Goal: Task Accomplishment & Management: Complete application form

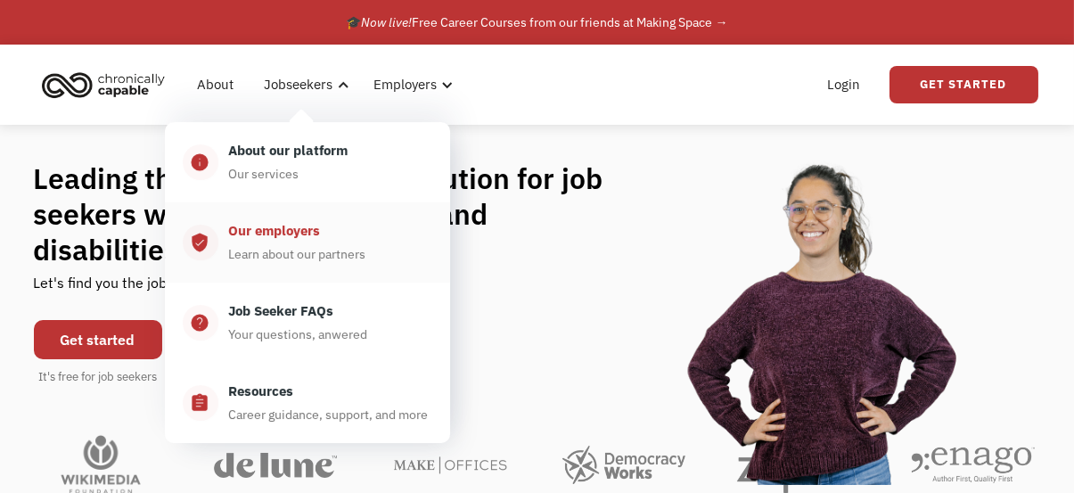
click at [308, 231] on div "Our employers" at bounding box center [275, 230] width 92 height 21
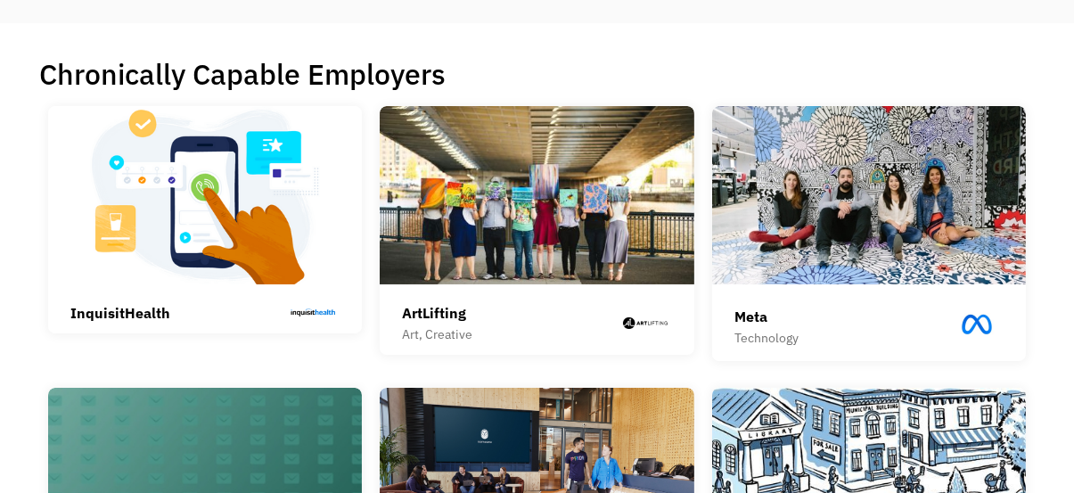
scroll to position [357, 0]
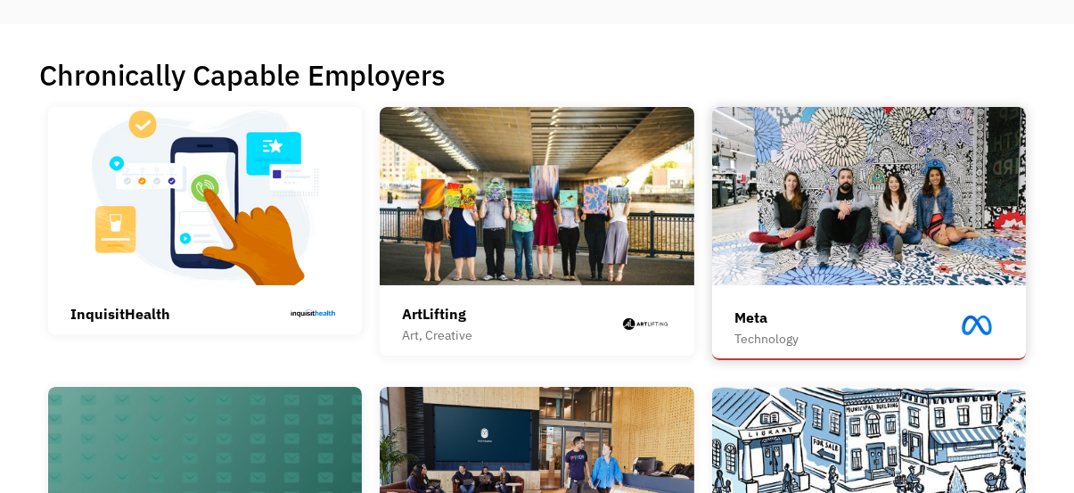
click at [902, 196] on img at bounding box center [869, 196] width 314 height 178
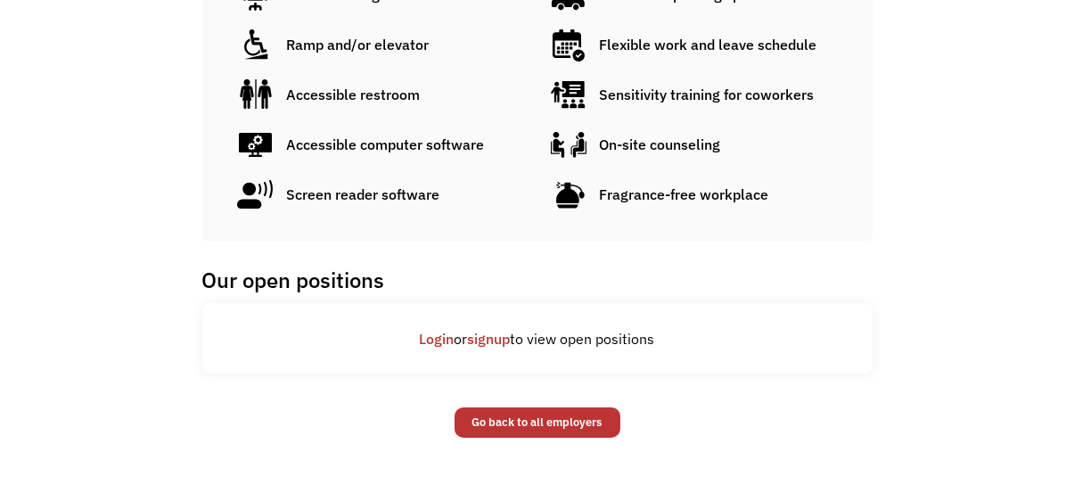
scroll to position [1070, 0]
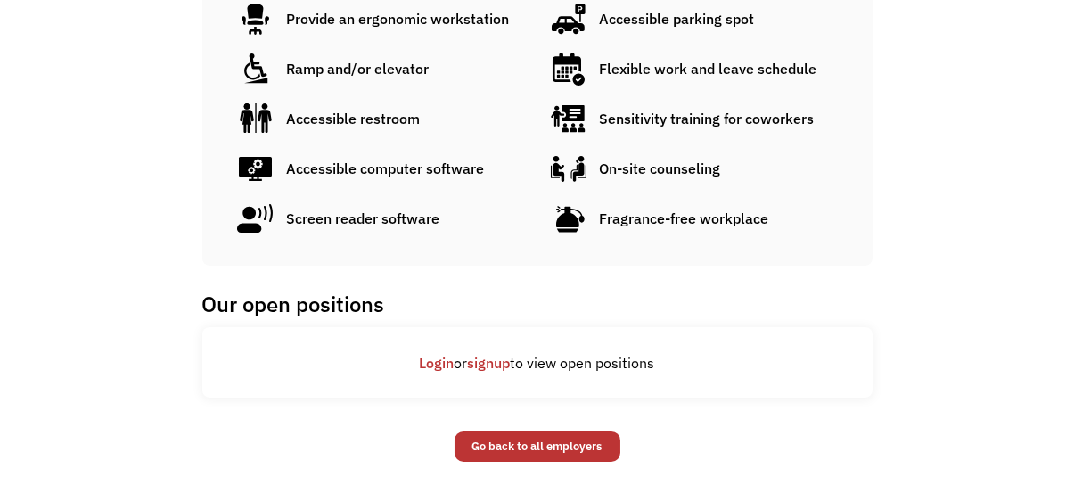
click at [487, 354] on link "signup" at bounding box center [489, 363] width 43 height 18
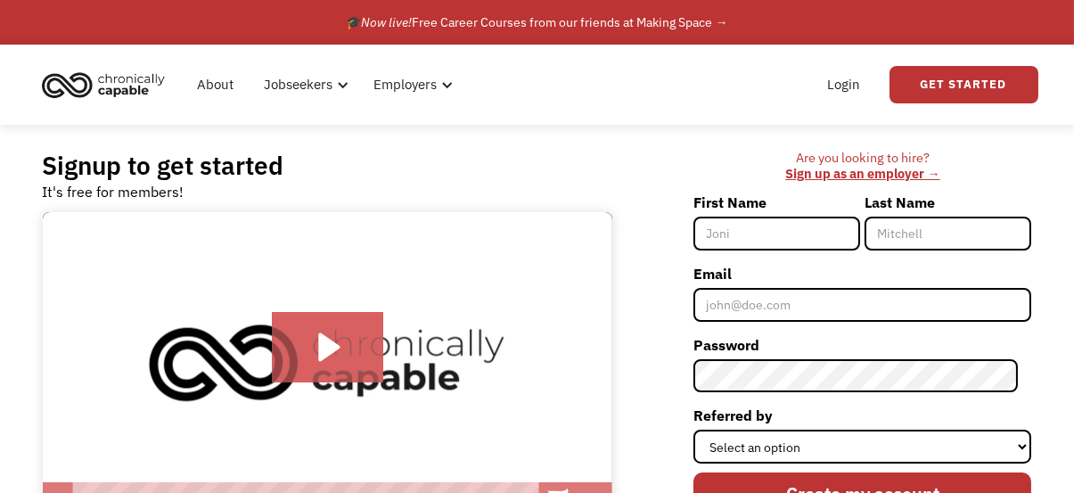
click at [801, 227] on input "First Name" at bounding box center [777, 234] width 167 height 34
type input "[PERSON_NAME]"
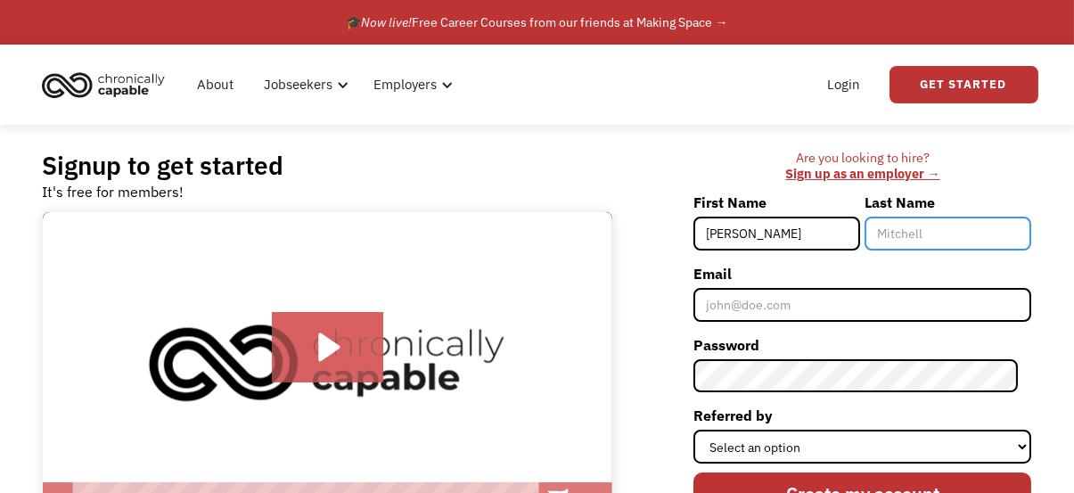
type input "[PERSON_NAME]"
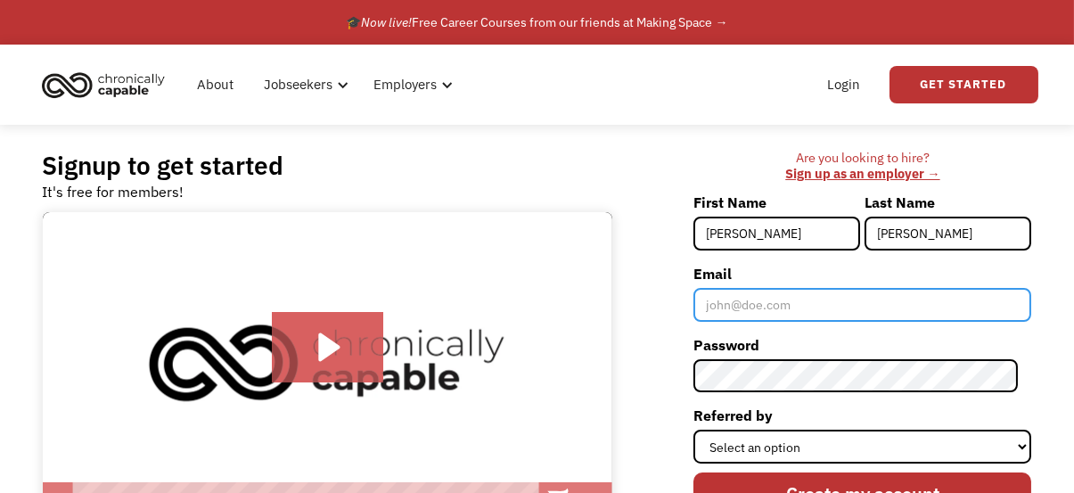
click at [806, 301] on input "Email" at bounding box center [863, 305] width 338 height 34
type input "[EMAIL_ADDRESS][DOMAIN_NAME]"
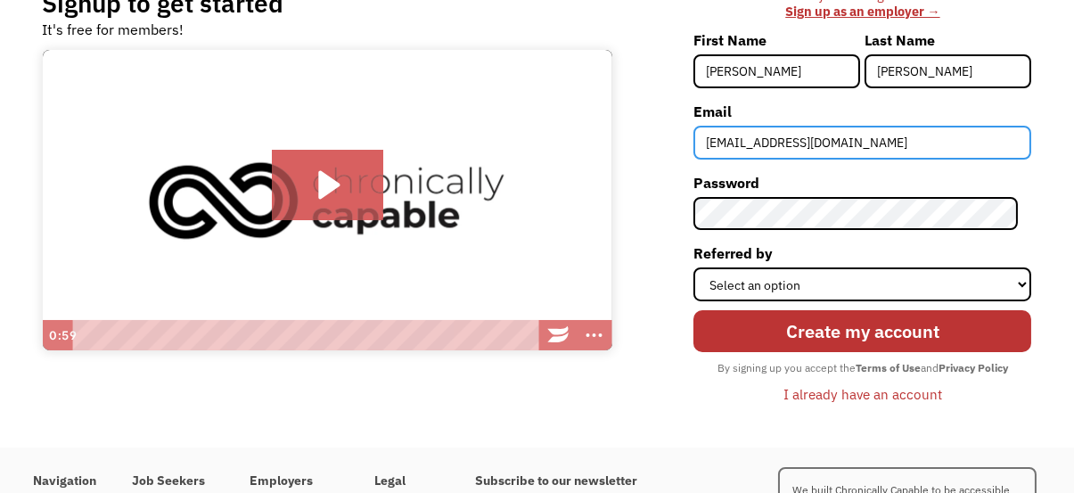
scroll to position [178, 0]
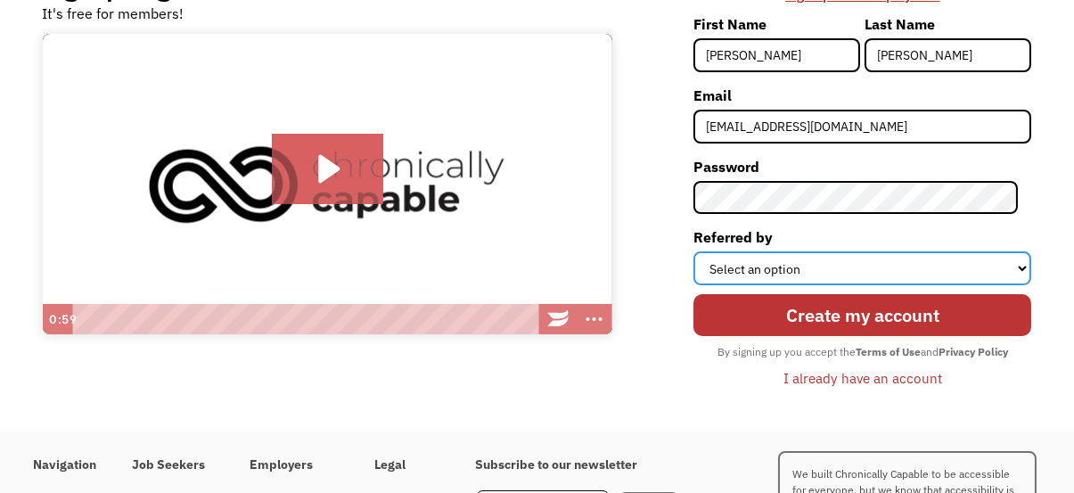
click at [797, 266] on select "Select an option Instagram Facebook Twitter Search Engine News Article Word of …" at bounding box center [863, 268] width 338 height 34
select select "Search Engine"
click at [707, 251] on select "Select an option Instagram Facebook Twitter Search Engine News Article Word of …" at bounding box center [863, 268] width 338 height 34
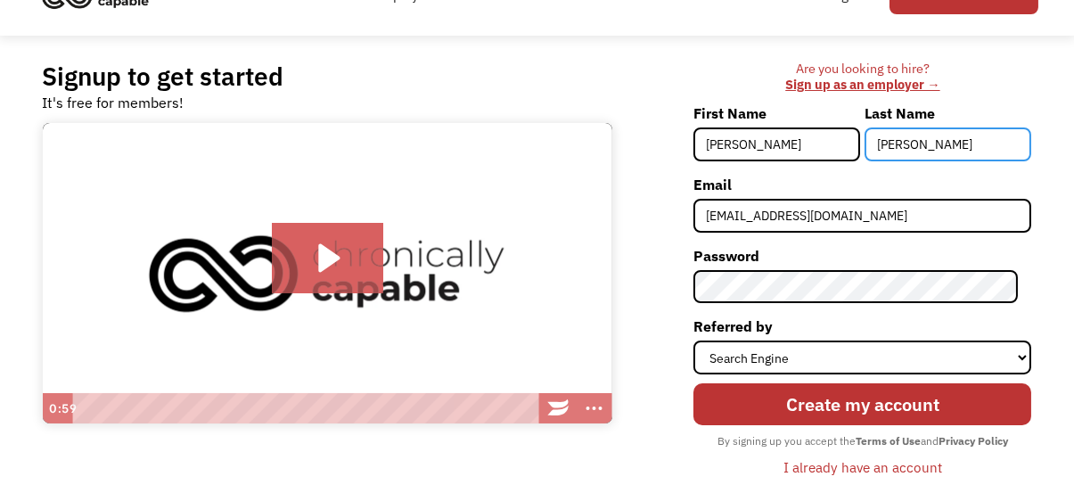
drag, startPoint x: 951, startPoint y: 147, endPoint x: 892, endPoint y: 150, distance: 58.9
click at [892, 150] on input "Bolden" at bounding box center [948, 144] width 167 height 34
type input "B"
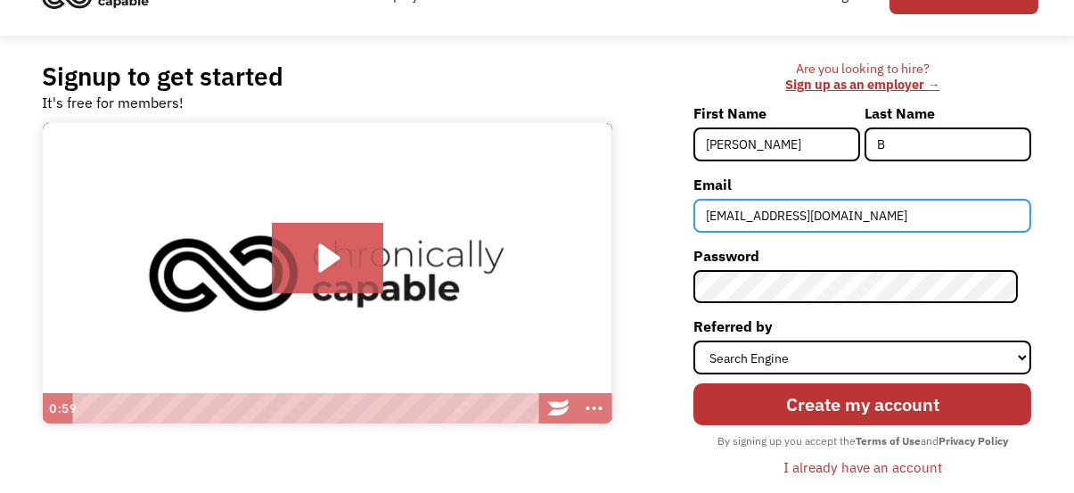
click at [872, 209] on input "[EMAIL_ADDRESS][DOMAIN_NAME]" at bounding box center [863, 216] width 338 height 34
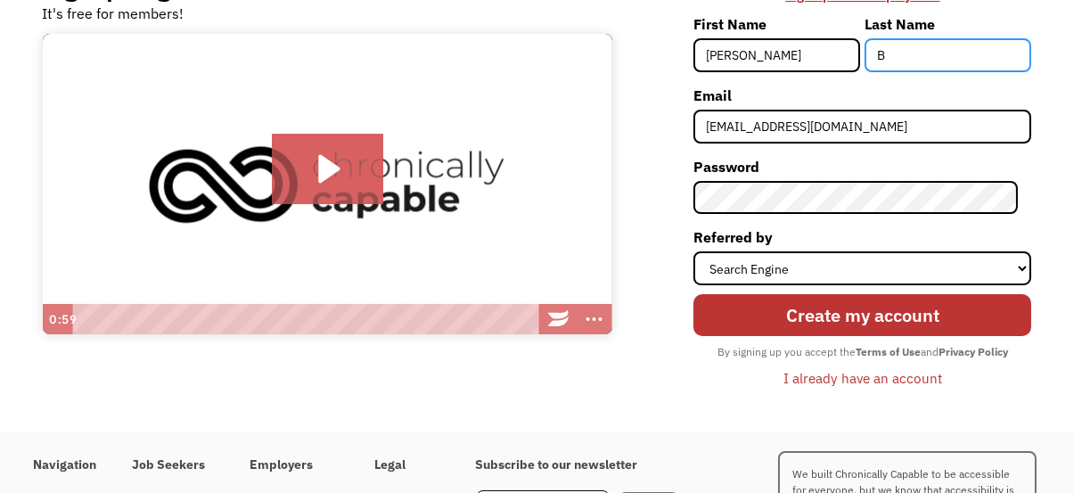
drag, startPoint x: 941, startPoint y: 53, endPoint x: 889, endPoint y: 49, distance: 51.8
click at [887, 45] on input "B" at bounding box center [948, 55] width 167 height 34
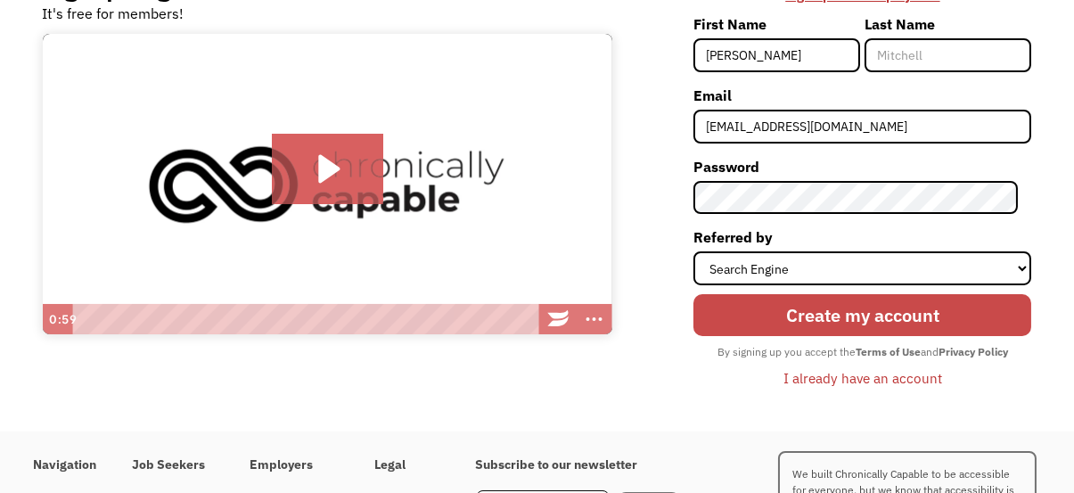
click at [928, 317] on input "Create my account" at bounding box center [863, 314] width 338 height 41
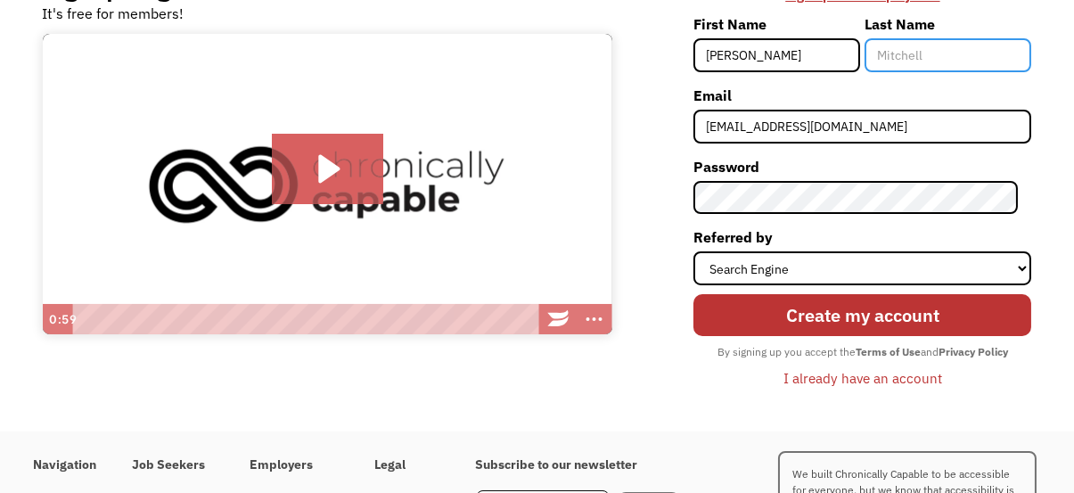
type input "b"
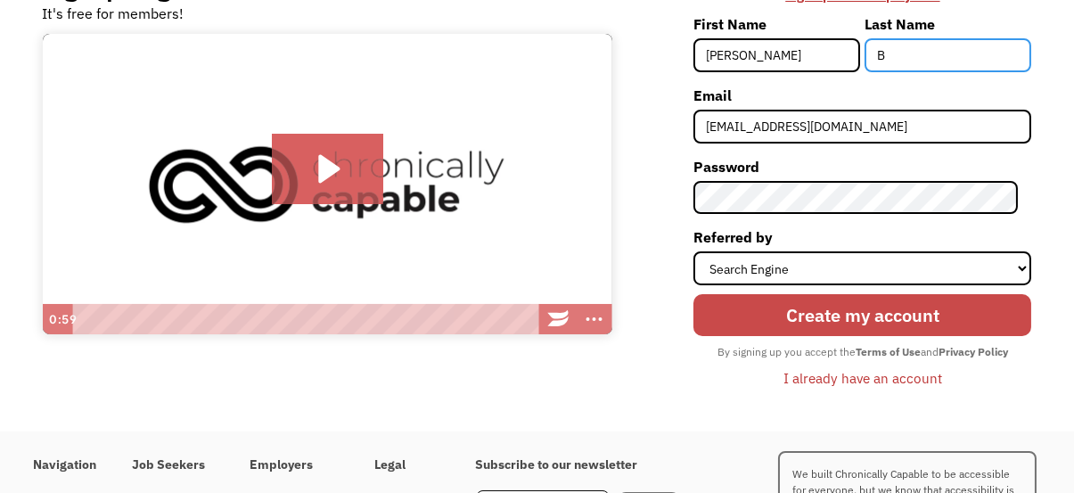
type input "B"
click at [848, 314] on input "Create my account" at bounding box center [863, 314] width 338 height 41
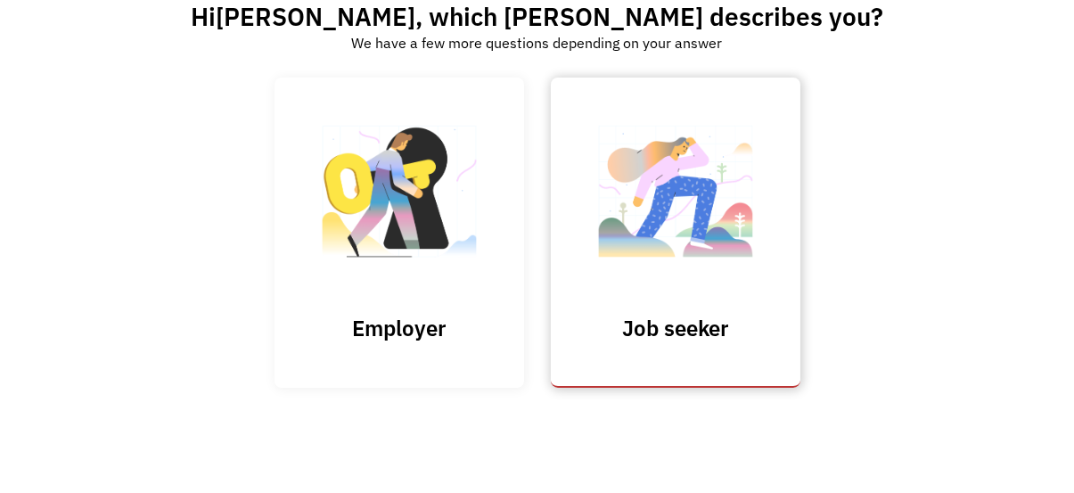
scroll to position [133, 0]
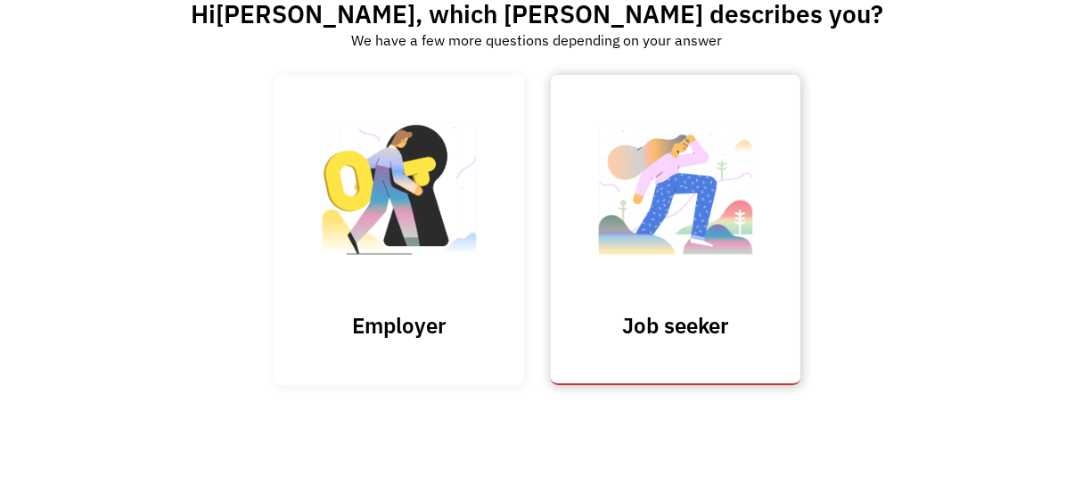
click at [699, 218] on img at bounding box center [676, 198] width 178 height 174
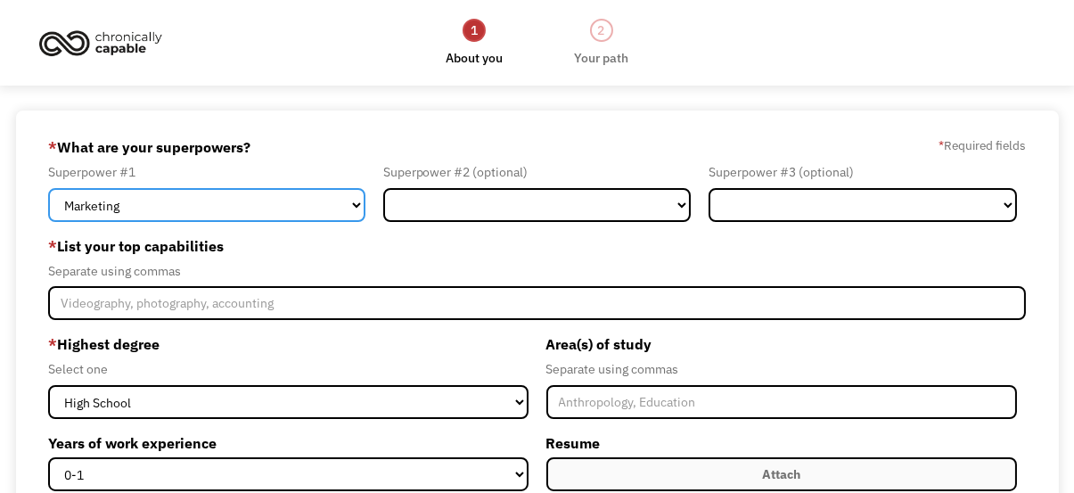
click at [282, 206] on select "Marketing Human Resources Finance Technology Operations Sales Industrial & Manu…" at bounding box center [206, 205] width 317 height 34
select select "Customer Service"
click at [48, 188] on select "Marketing Human Resources Finance Technology Operations Sales Industrial & Manu…" at bounding box center [206, 205] width 317 height 34
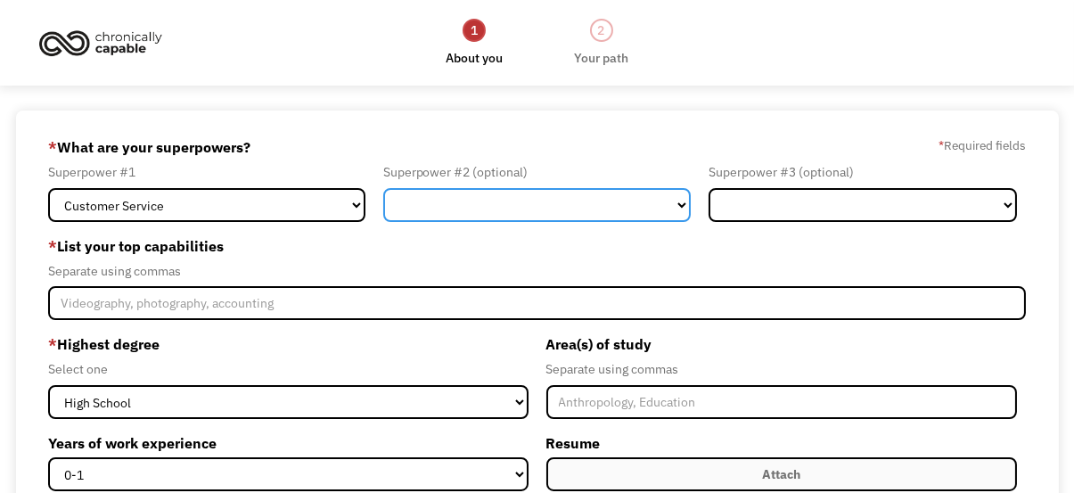
click at [578, 204] on select "Marketing Human Resources Finance Technology Operations Sales Industrial & Manu…" at bounding box center [537, 205] width 308 height 34
select select "Administration"
click at [383, 188] on select "Marketing Human Resources Finance Technology Operations Sales Industrial & Manu…" at bounding box center [537, 205] width 308 height 34
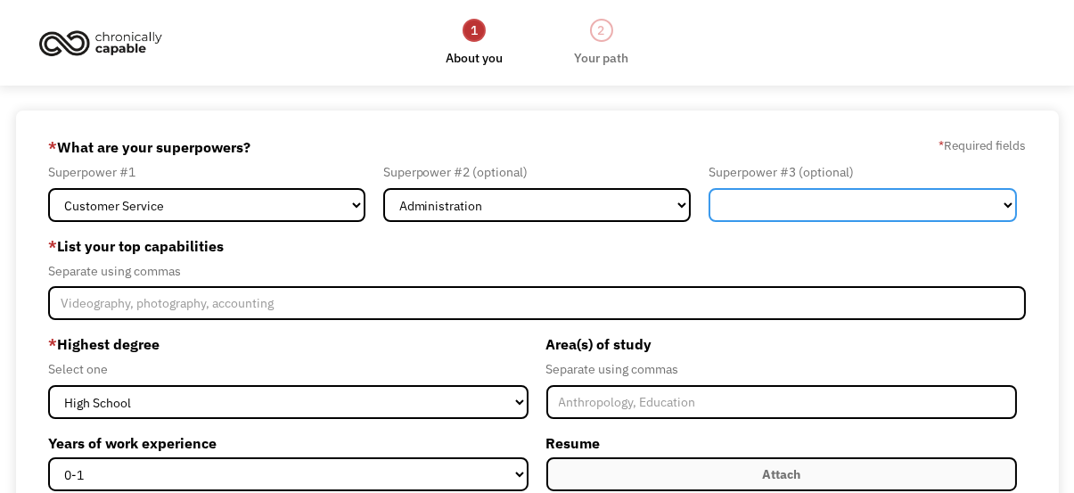
click at [821, 210] on select "Marketing Human Resources Finance Technology Operations Sales Industrial & Manu…" at bounding box center [863, 205] width 308 height 34
select select "Design"
click at [709, 188] on select "Marketing Human Resources Finance Technology Operations Sales Industrial & Manu…" at bounding box center [863, 205] width 308 height 34
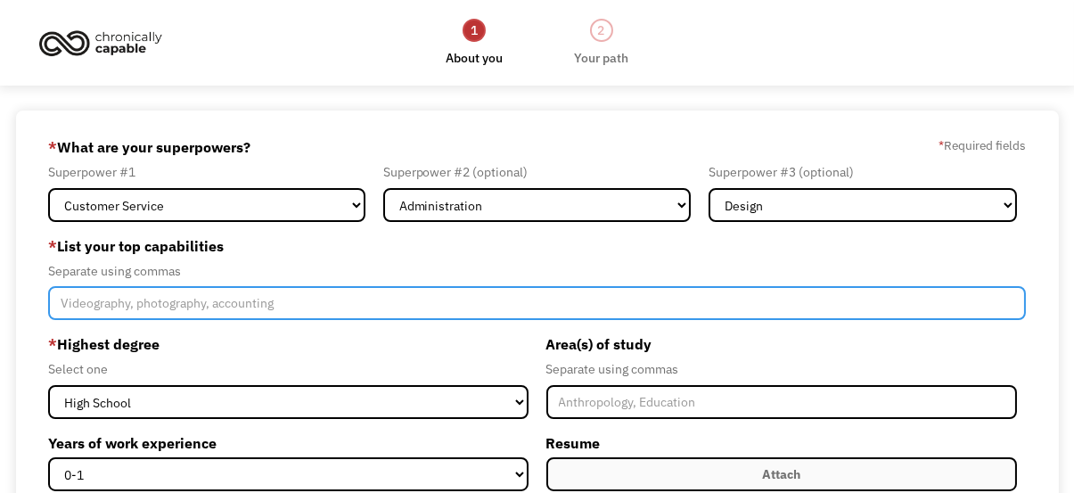
click at [333, 302] on input "Member-Create-Step1" at bounding box center [537, 303] width 979 height 34
click at [100, 308] on input "Typing,photography," at bounding box center [537, 303] width 979 height 34
click at [213, 296] on input "Typing, photography," at bounding box center [537, 303] width 979 height 34
type input "Typing, photography, graphic design"
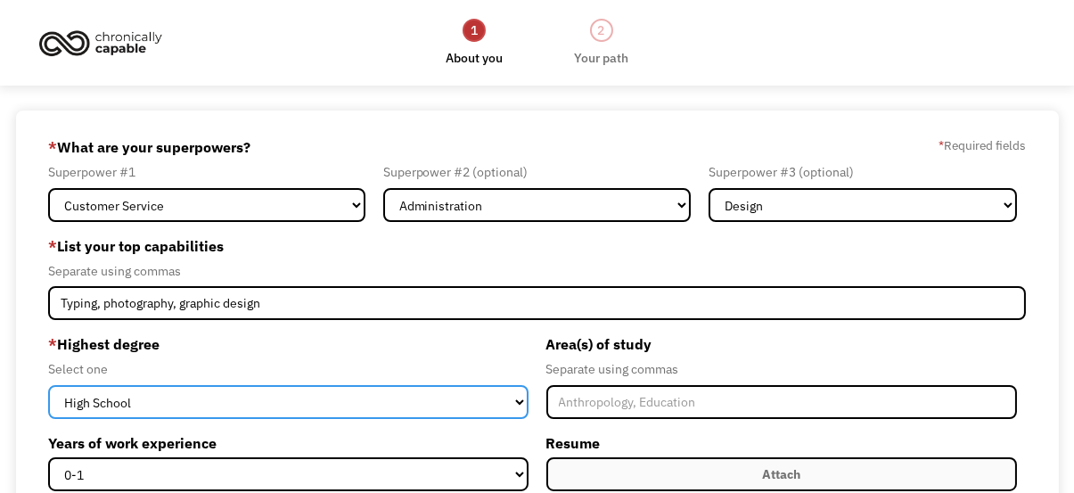
click at [445, 397] on select "High School Associates Bachelors Master's PhD" at bounding box center [288, 402] width 481 height 34
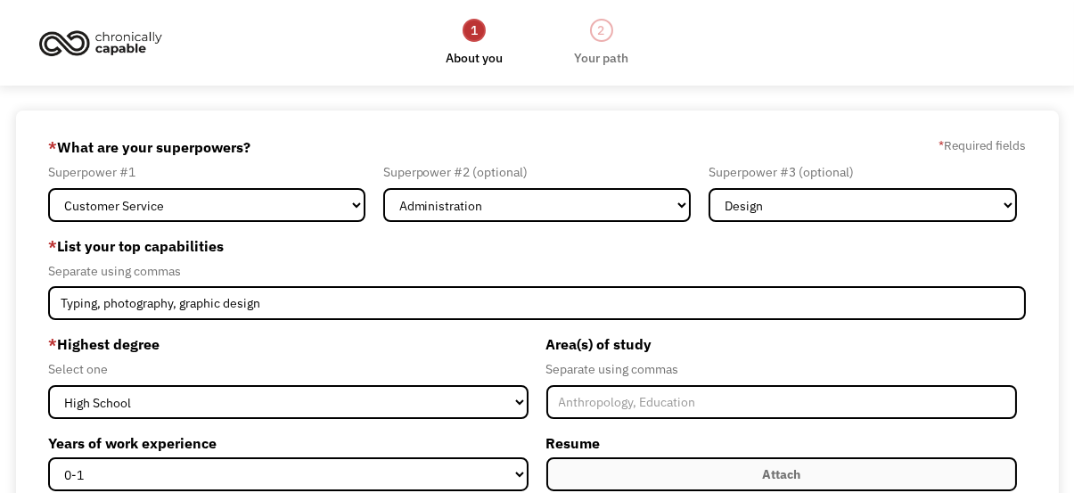
click at [660, 260] on div "Separate using commas" at bounding box center [537, 270] width 979 height 21
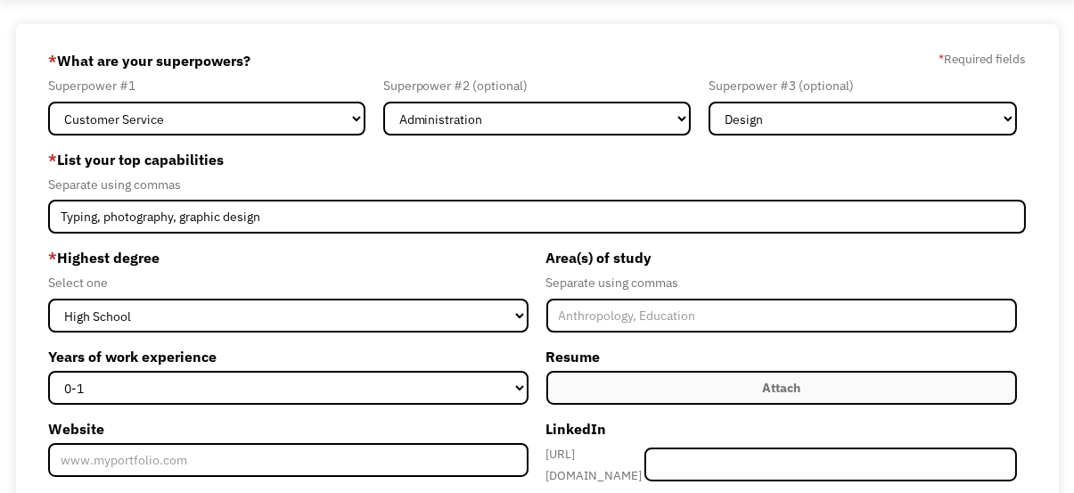
scroll to position [89, 0]
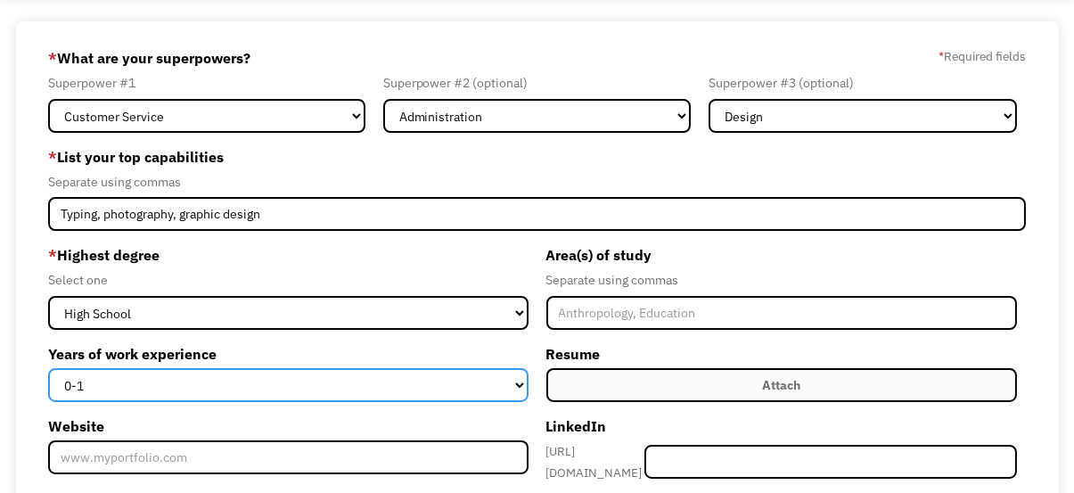
click at [353, 381] on select "0-1 2-4 5-10 11-15 15+" at bounding box center [288, 385] width 481 height 34
select select "11-15"
click at [48, 368] on select "0-1 2-4 5-10 11-15 15+" at bounding box center [288, 385] width 481 height 34
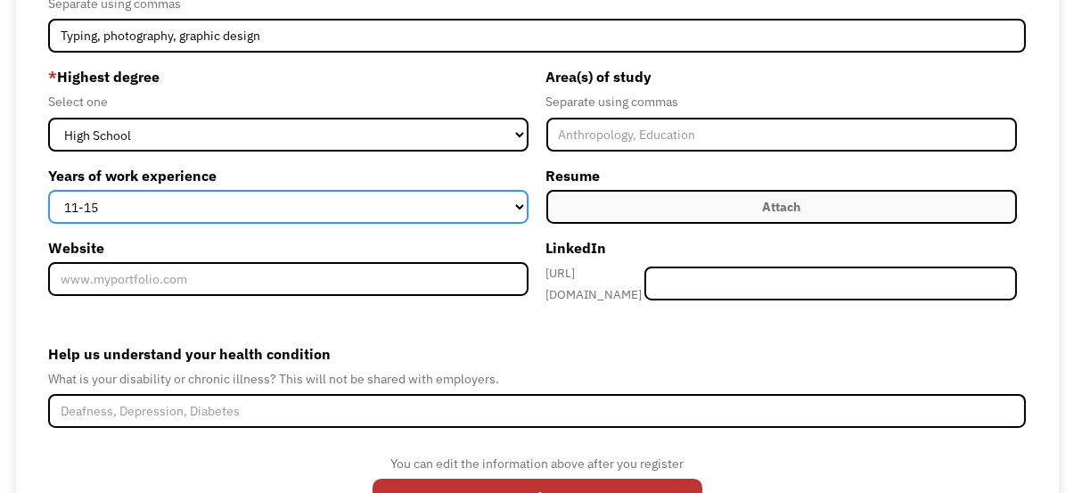
scroll to position [178, 0]
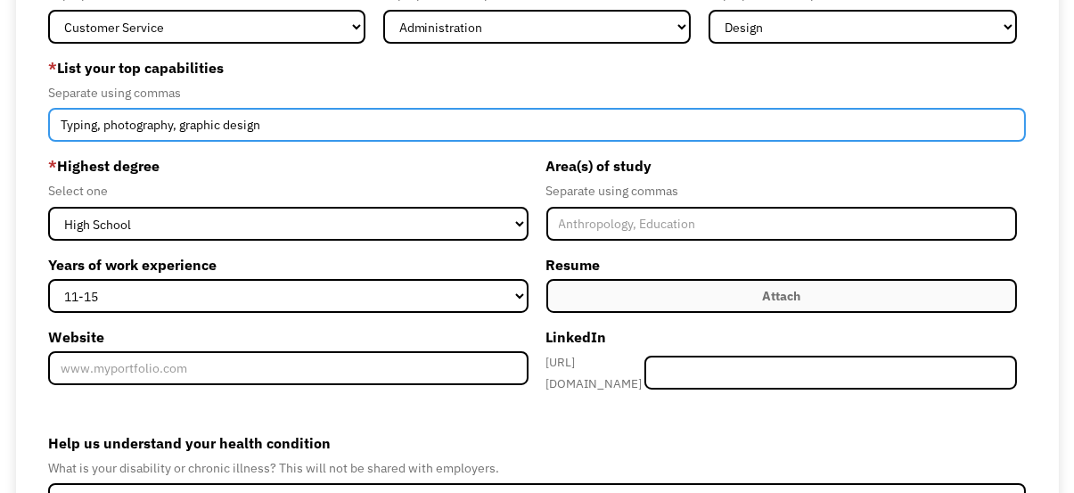
click at [361, 124] on input "Typing, photography, graphic design" at bounding box center [537, 125] width 979 height 34
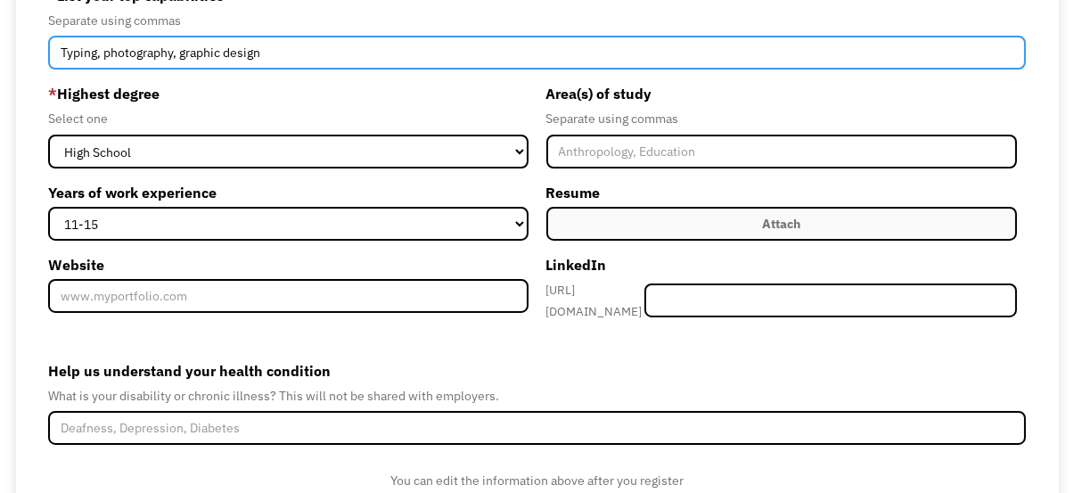
scroll to position [342, 0]
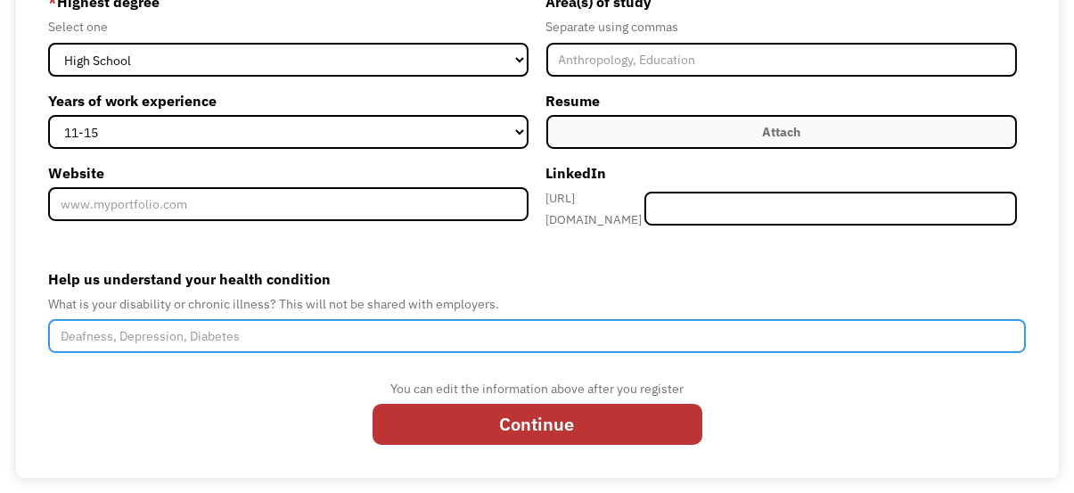
click at [204, 325] on input "Help us understand your health condition" at bounding box center [537, 336] width 979 height 34
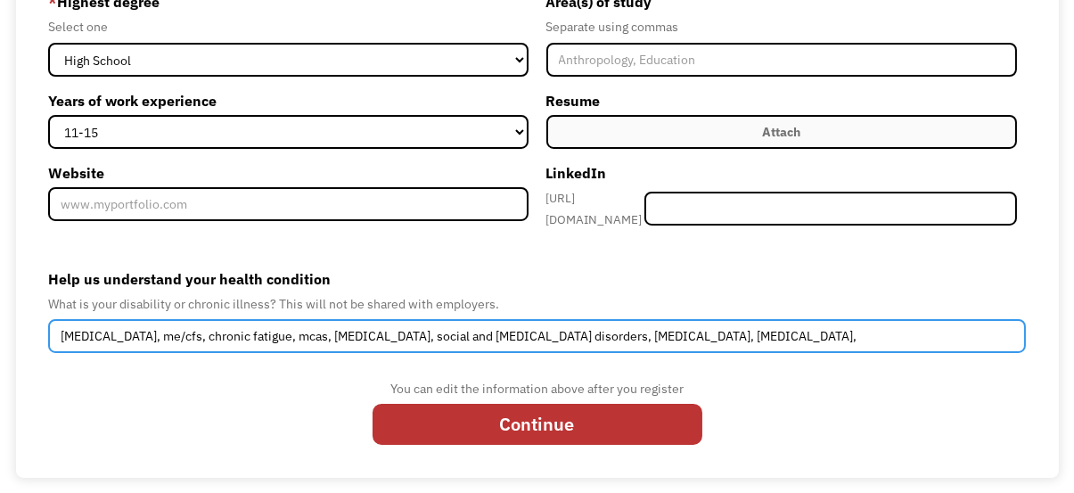
click at [795, 326] on input "long covid, me/cfs, chronic fatigue, mcas, chronic headaches, social and genera…" at bounding box center [537, 336] width 979 height 34
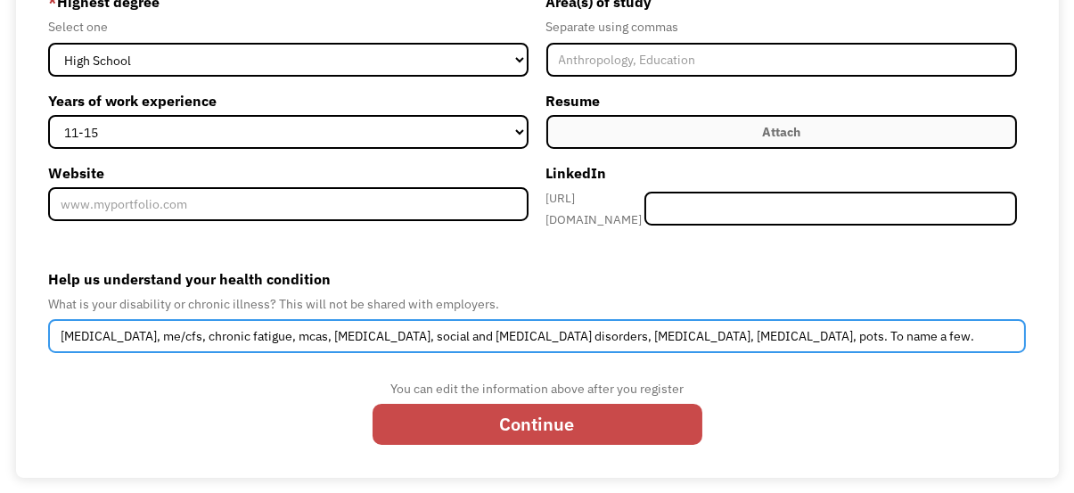
type input "long covid, me/cfs, chronic fatigue, mcas, chronic headaches, social and genera…"
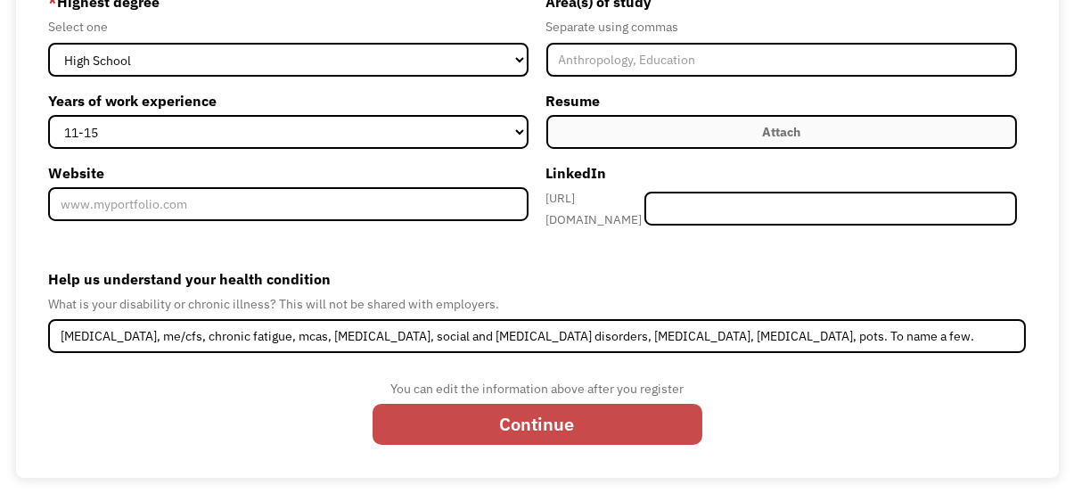
click at [545, 417] on input "Continue" at bounding box center [538, 424] width 330 height 41
type input "Please wait..."
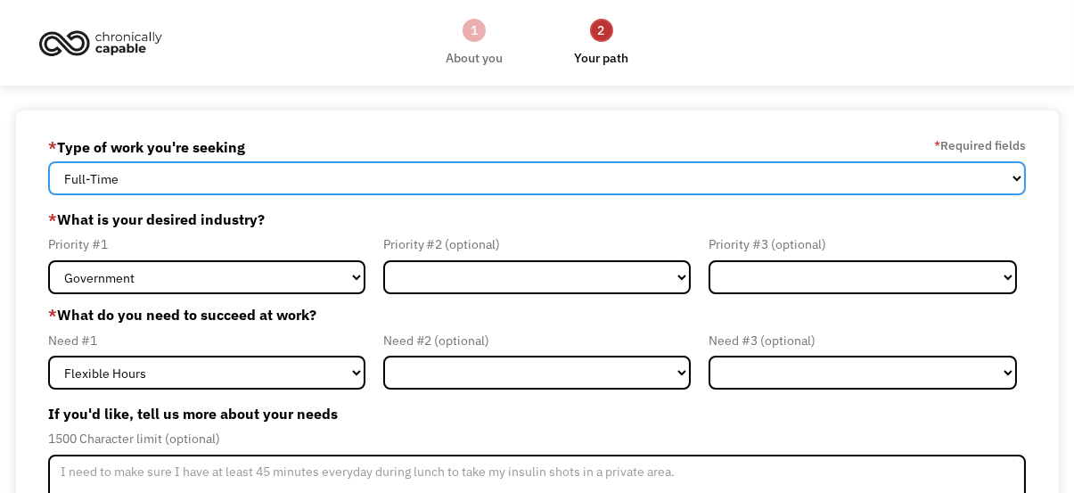
click at [197, 174] on select "Full-Time Part-Time Both Full-Time and Part-Time" at bounding box center [537, 178] width 979 height 34
select select "part-time"
click at [48, 161] on select "Full-Time Part-Time Both Full-Time and Part-Time" at bounding box center [537, 178] width 979 height 34
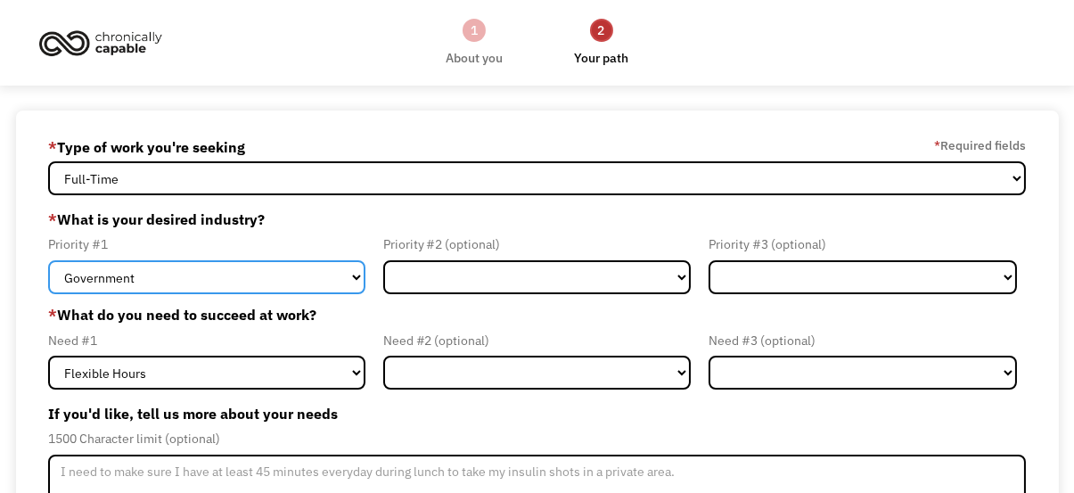
click at [280, 280] on select "Government Finance & Insurance Health & Social Care Tech & Engineering Creative…" at bounding box center [206, 277] width 317 height 34
select select "Creative & Design"
click at [48, 260] on select "Government Finance & Insurance Health & Social Care Tech & Engineering Creative…" at bounding box center [206, 277] width 317 height 34
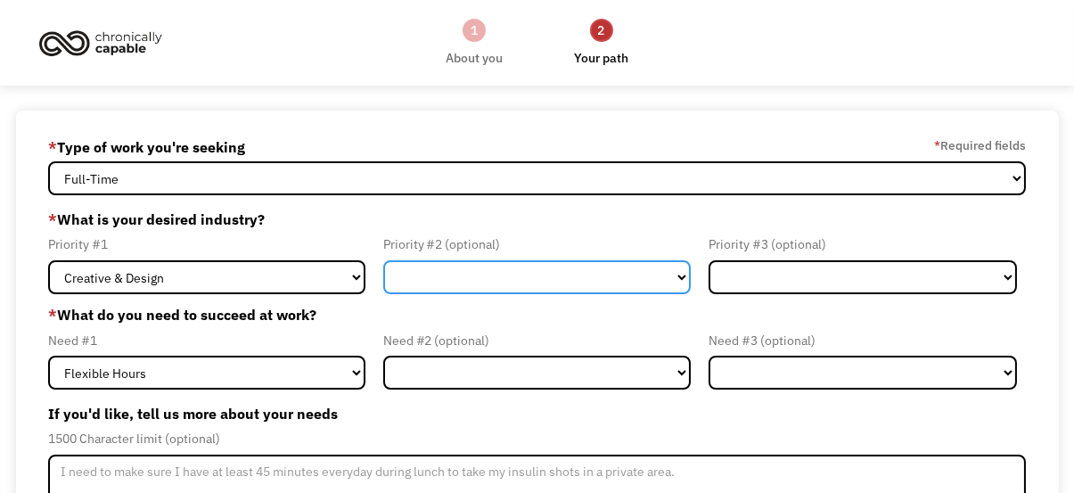
click at [412, 267] on select "Government Finance & Insurance Health & Social Care Tech & Engineering Creative…" at bounding box center [537, 277] width 308 height 34
select select "Administrative"
click at [383, 260] on select "Government Finance & Insurance Health & Social Care Tech & Engineering Creative…" at bounding box center [537, 277] width 308 height 34
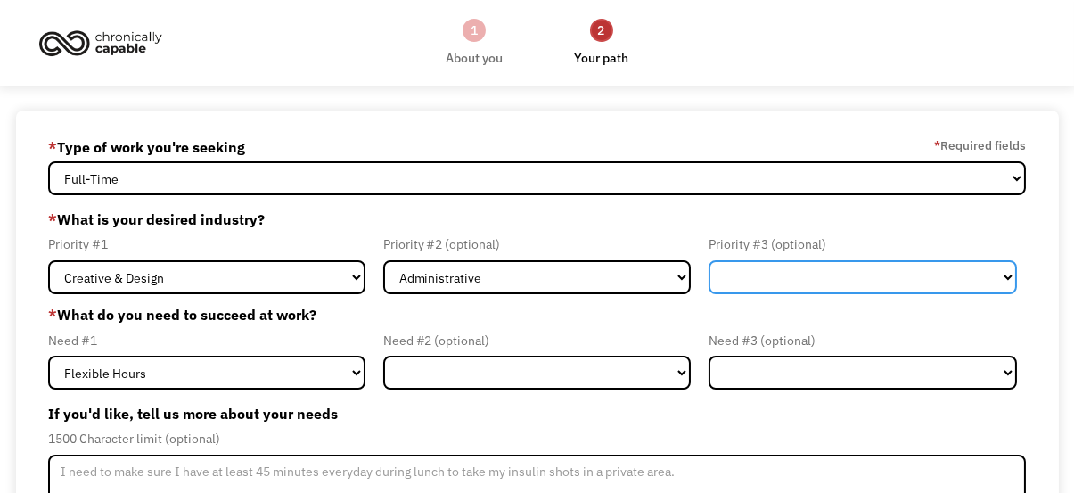
click at [766, 269] on select "Government Finance & Insurance Health & Social Care Tech & Engineering Creative…" at bounding box center [863, 277] width 308 height 34
select select "Other"
click at [709, 260] on select "Government Finance & Insurance Health & Social Care Tech & Engineering Creative…" at bounding box center [863, 277] width 308 height 34
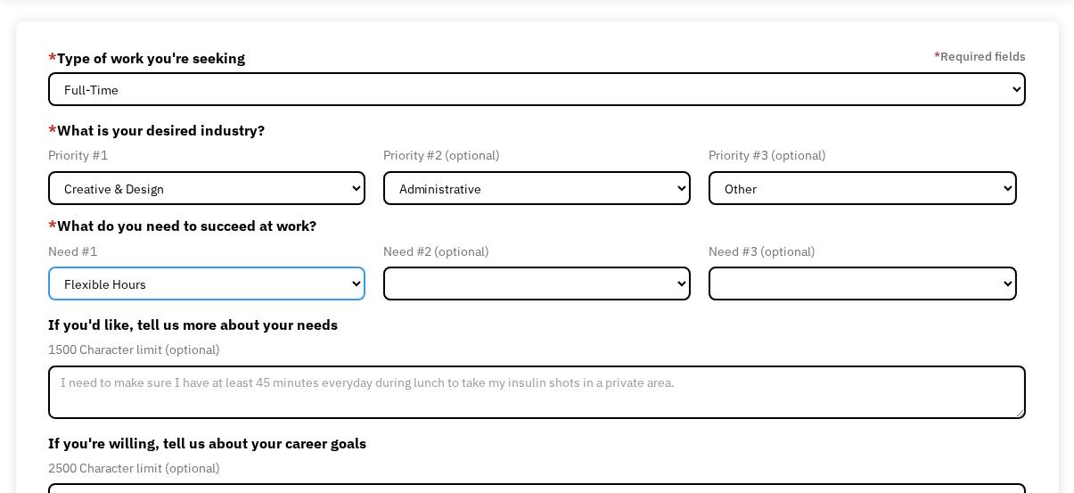
click at [250, 288] on select "Flexible Hours Remote Work Service Animal On-site Accommodations Visual Support…" at bounding box center [206, 284] width 317 height 34
select select "Remote Work"
click at [48, 267] on select "Flexible Hours Remote Work Service Animal On-site Accommodations Visual Support…" at bounding box center [206, 284] width 317 height 34
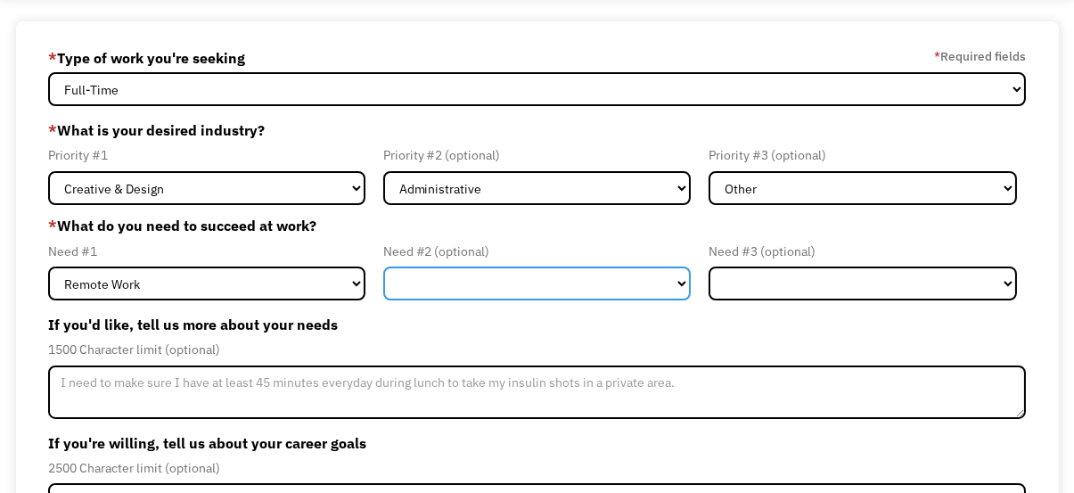
click at [480, 282] on select "Flexible Hours Remote Work Service Animal On-site Accommodations Visual Support…" at bounding box center [537, 284] width 308 height 34
select select "Flexible Hours"
click at [383, 267] on select "Flexible Hours Remote Work Service Animal On-site Accommodations Visual Support…" at bounding box center [537, 284] width 308 height 34
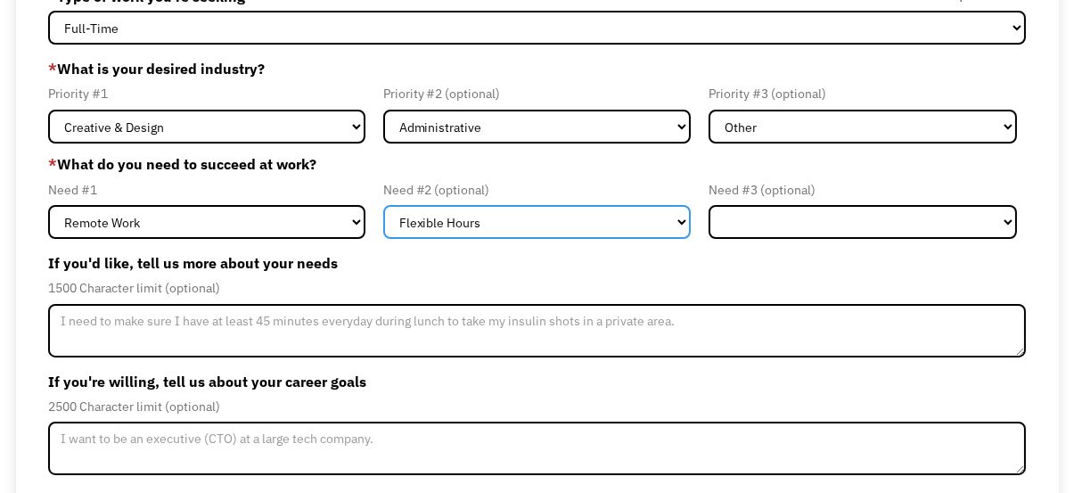
scroll to position [178, 0]
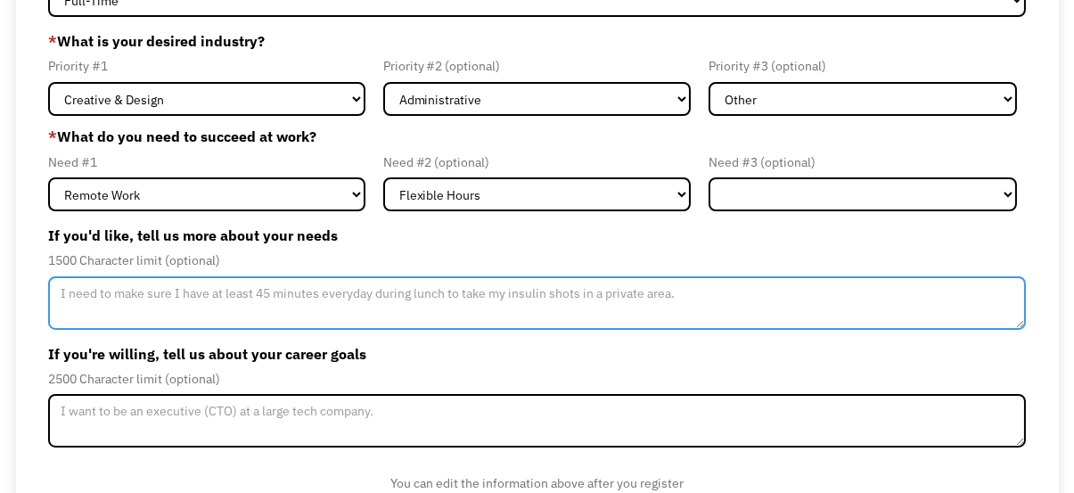
click at [421, 299] on textarea "Member-Update-Form-Step2" at bounding box center [537, 302] width 979 height 53
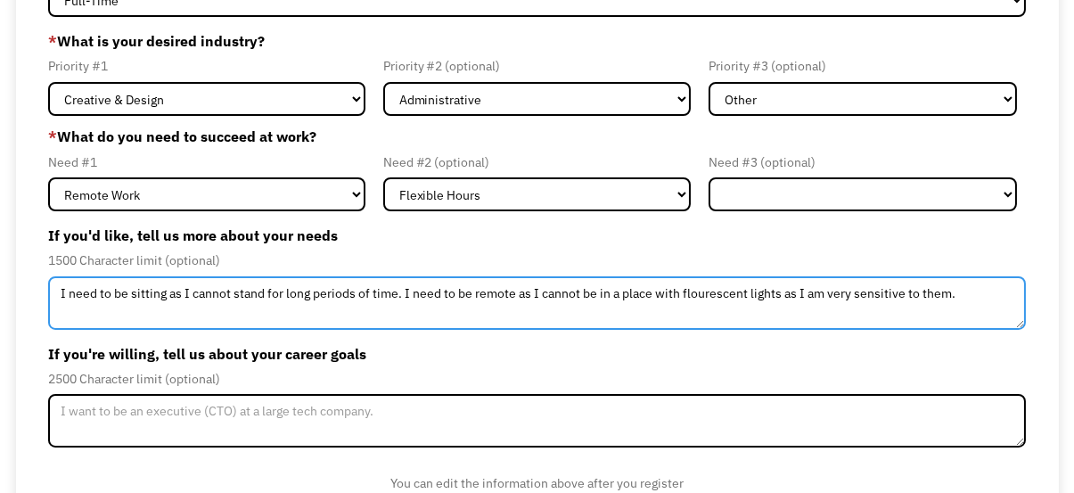
click at [712, 297] on textarea "I need to be sitting as I cannot stand for long periods of time. I need to be r…" at bounding box center [537, 302] width 979 height 53
click at [965, 302] on textarea "I need to be sitting as I cannot stand for long periods of time. I need to be r…" at bounding box center [537, 302] width 979 height 53
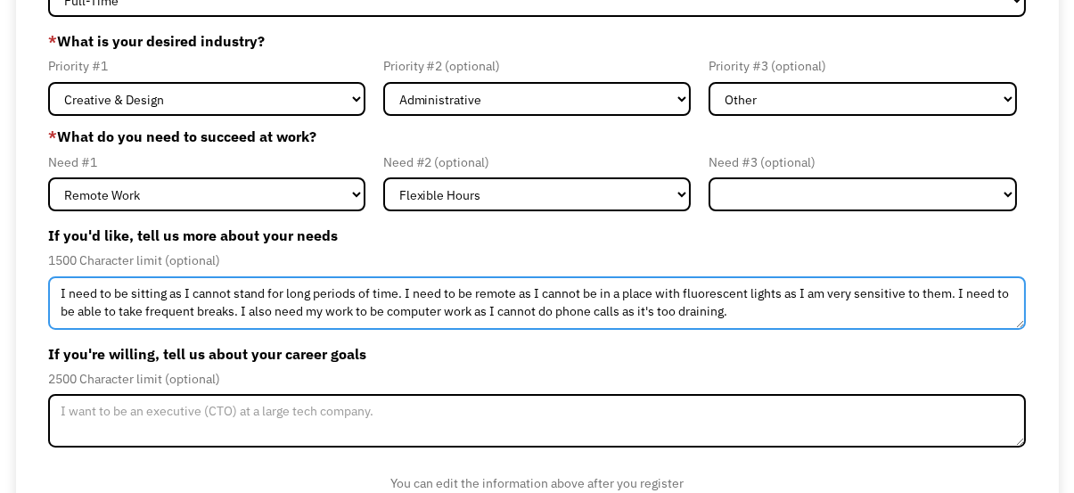
scroll to position [257, 0]
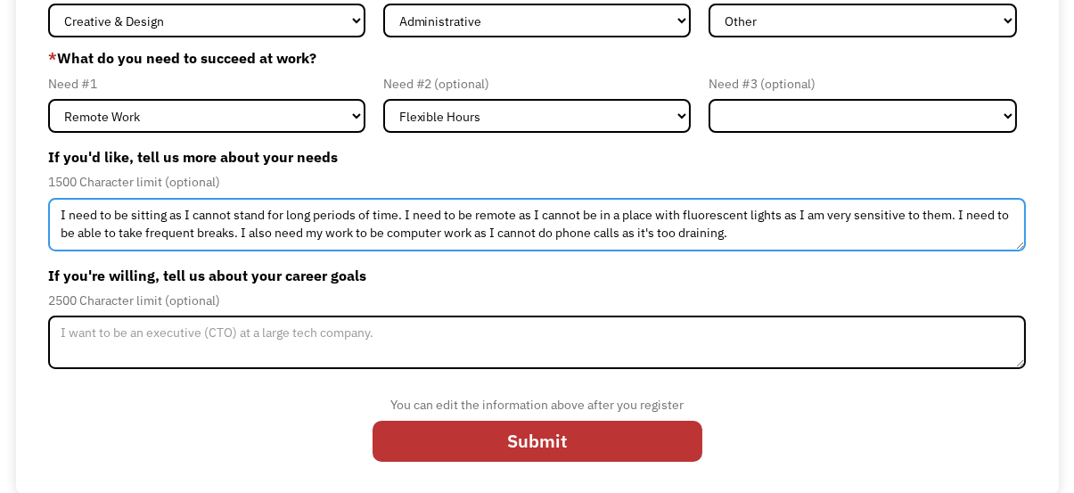
type textarea "I need to be sitting as I cannot stand for long periods of time. I need to be r…"
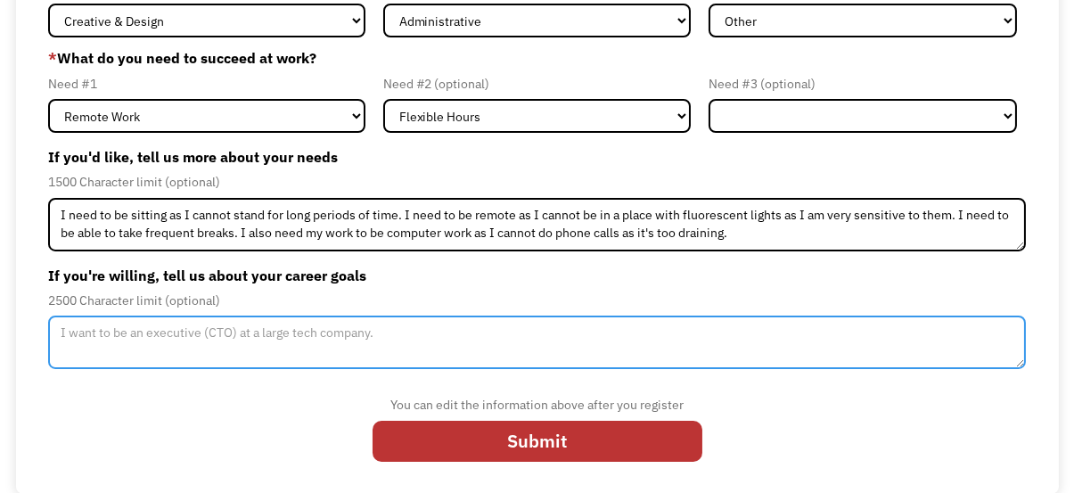
click at [401, 339] on textarea "Member-Update-Form-Step2" at bounding box center [537, 342] width 979 height 53
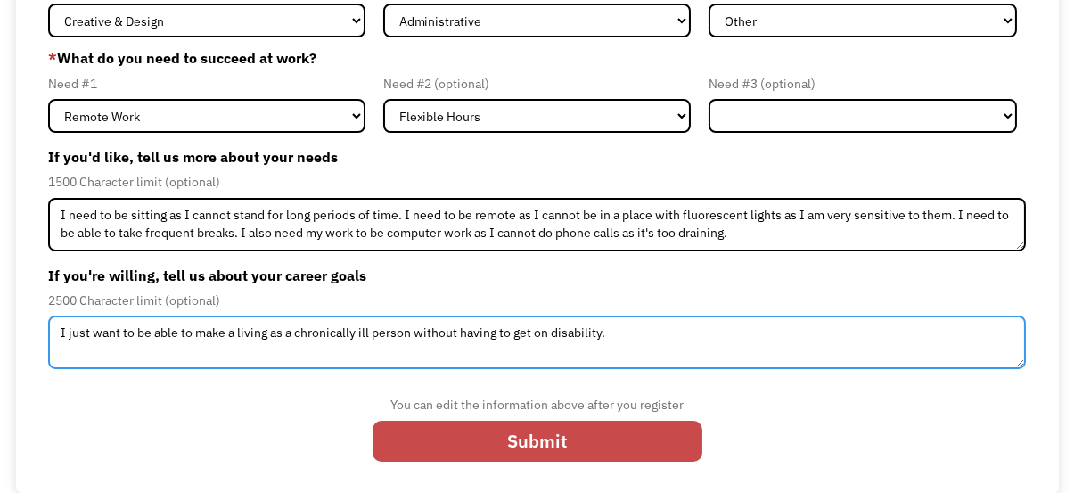
type textarea "I just want to be able to make a living as a chronically ill person without hav…"
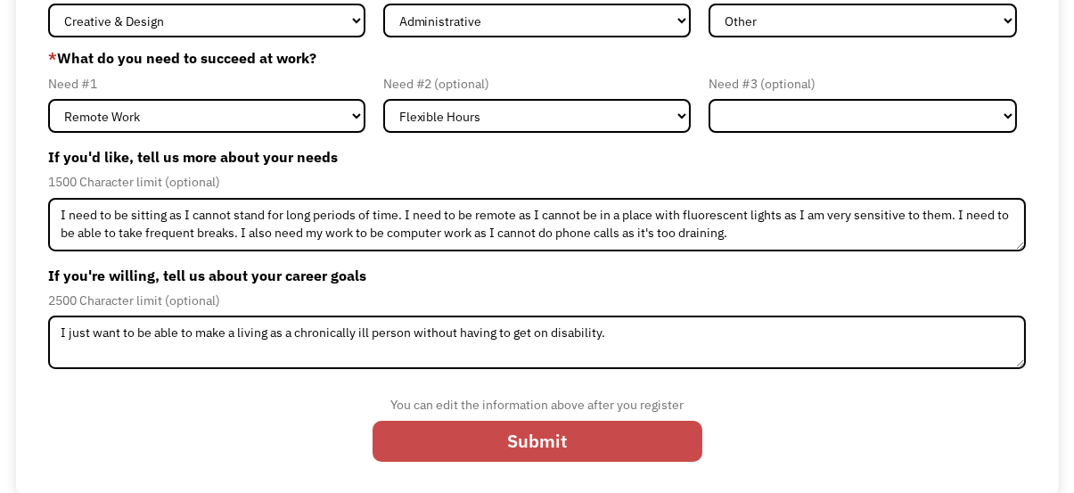
click at [587, 445] on input "Submit" at bounding box center [538, 441] width 330 height 41
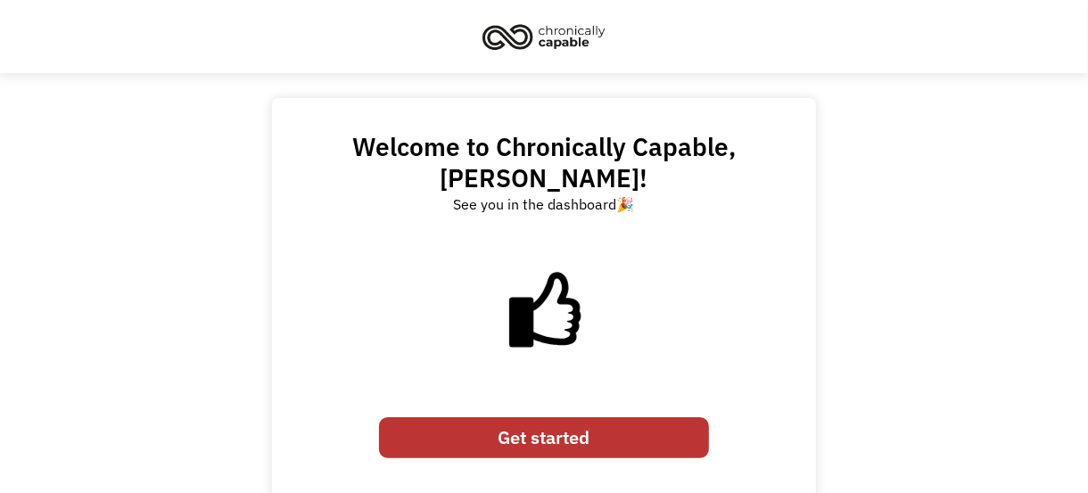
click at [543, 417] on link "Get started" at bounding box center [544, 437] width 330 height 41
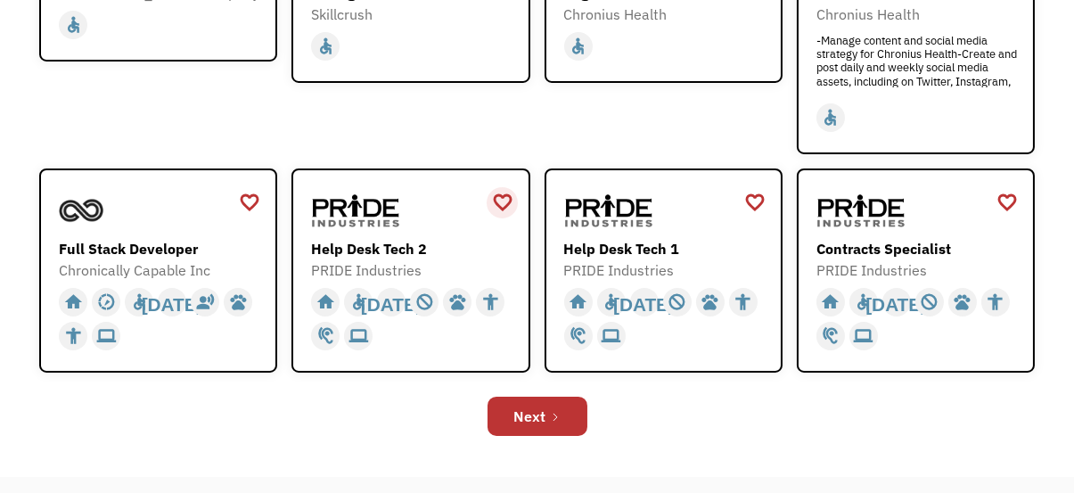
scroll to position [535, 0]
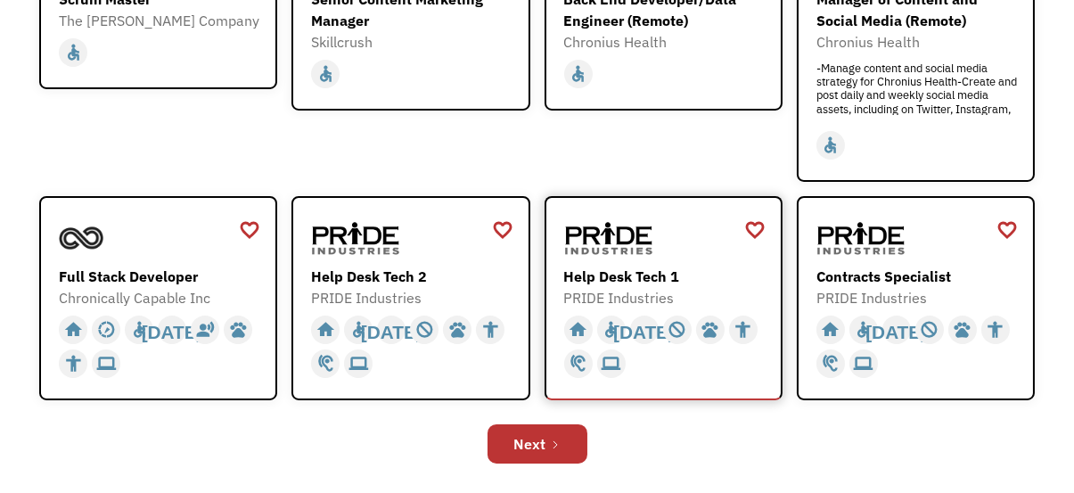
click at [639, 287] on div "PRIDE Industries" at bounding box center [665, 297] width 203 height 21
